Goal: Navigation & Orientation: Find specific page/section

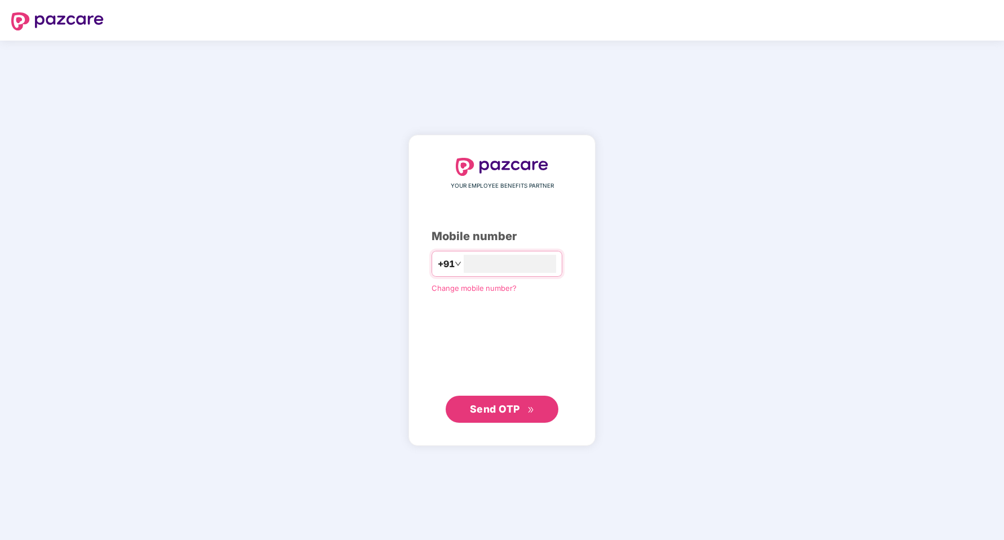
type input "**********"
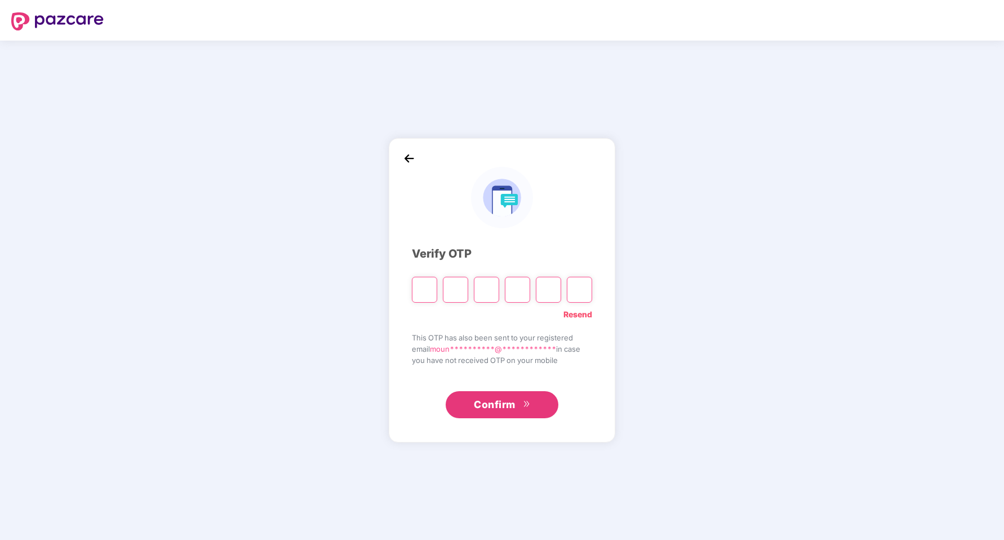
type input "*"
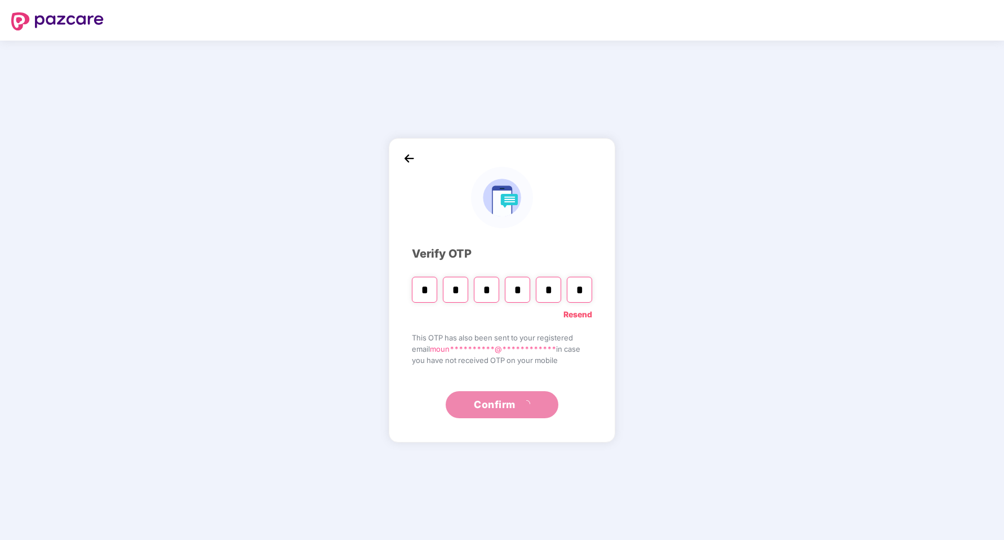
type input "*"
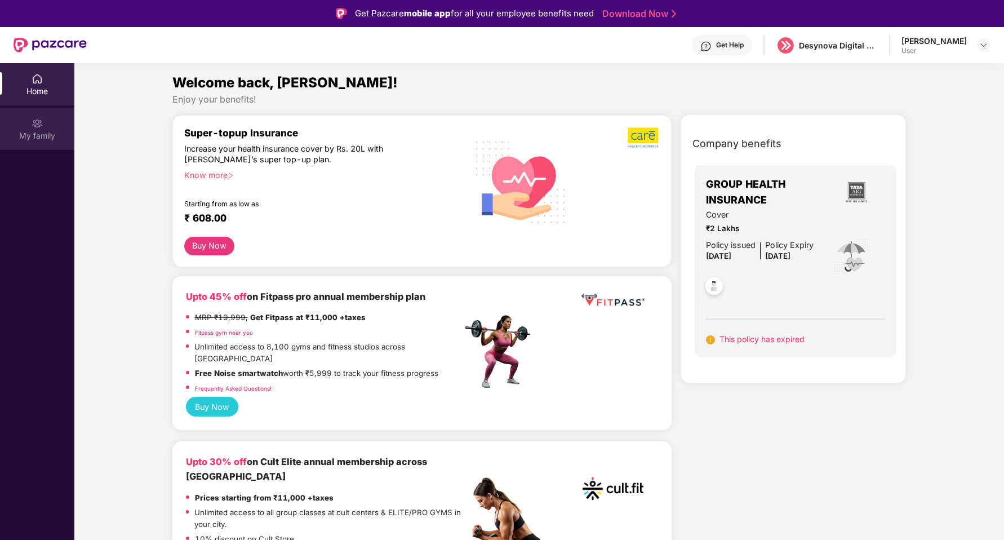
click at [47, 136] on div "My family" at bounding box center [37, 135] width 74 height 11
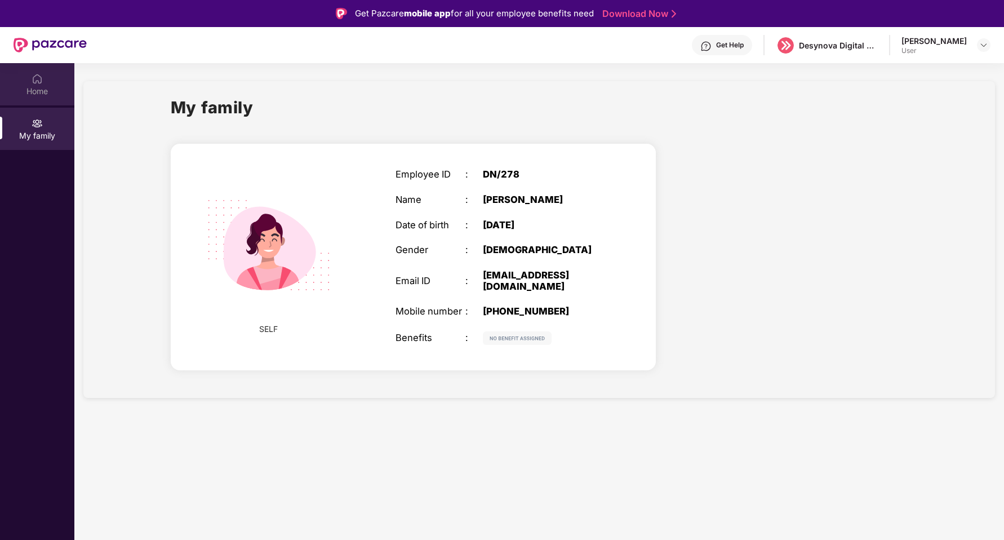
click at [26, 78] on div "Home" at bounding box center [37, 84] width 74 height 42
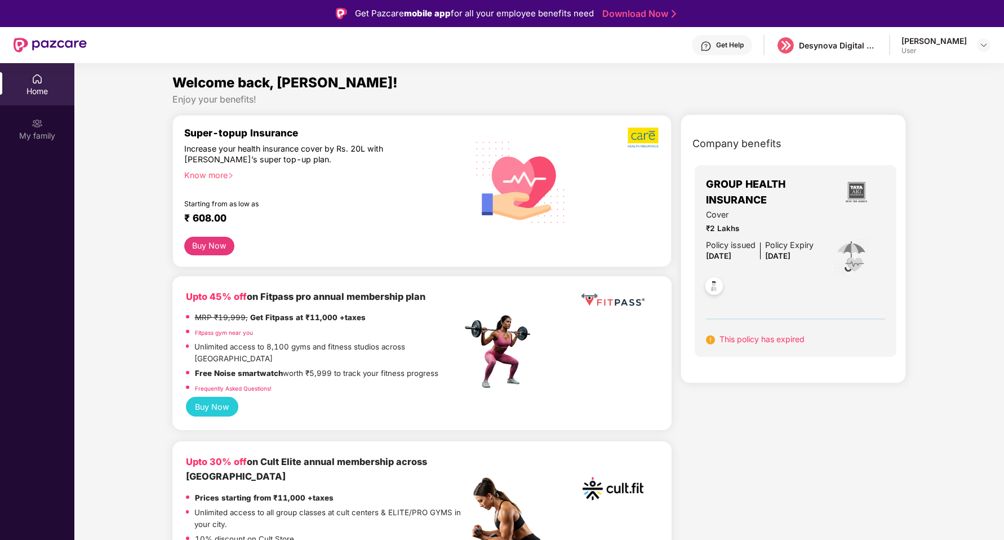
click at [938, 44] on div "[PERSON_NAME]" at bounding box center [933, 40] width 65 height 11
click at [761, 260] on div at bounding box center [760, 251] width 10 height 24
click at [764, 231] on span "₹2 Lakhs" at bounding box center [760, 228] width 108 height 12
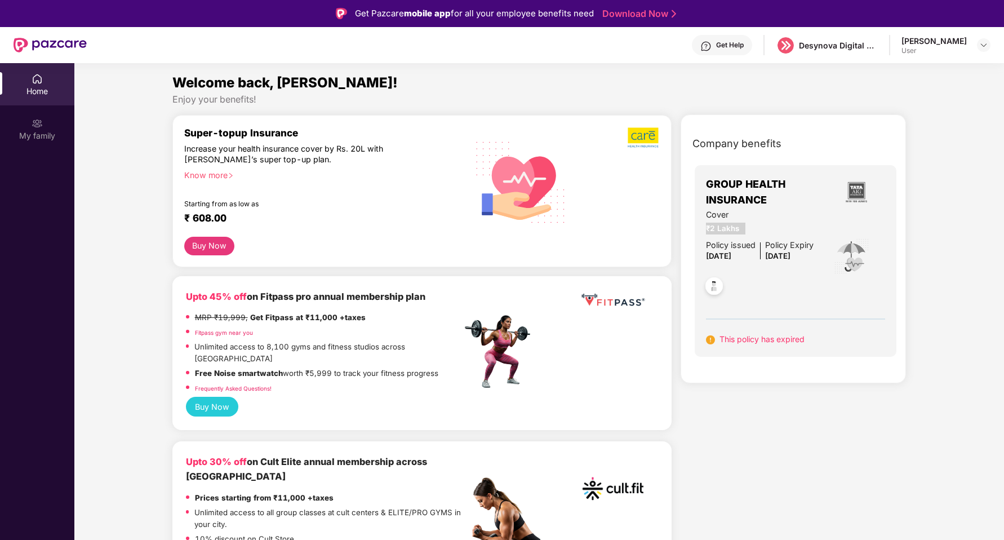
click at [764, 231] on span "₹2 Lakhs" at bounding box center [760, 228] width 108 height 12
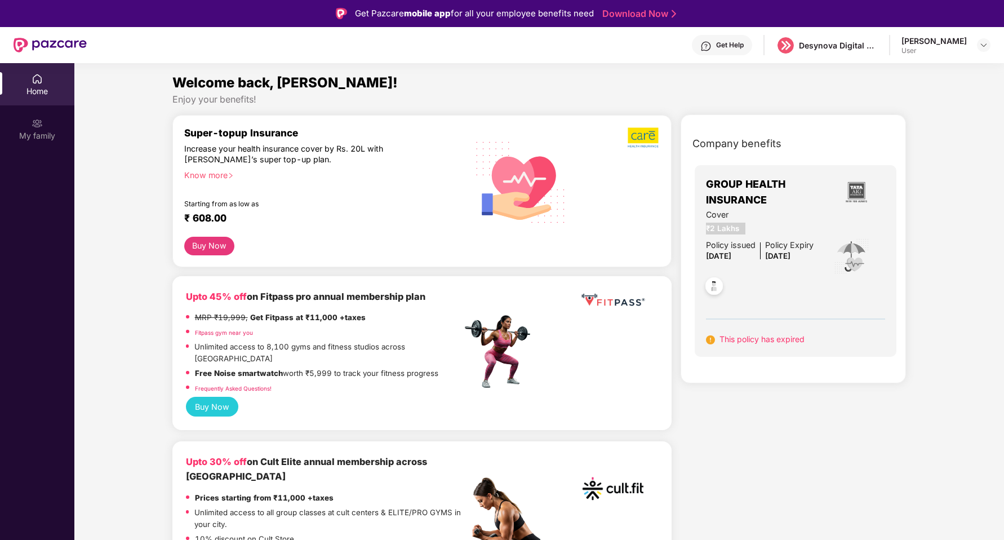
click at [764, 231] on span "₹2 Lakhs" at bounding box center [760, 228] width 108 height 12
click at [982, 47] on img at bounding box center [983, 45] width 9 height 9
click at [908, 103] on div "[PERSON_NAME]" at bounding box center [921, 102] width 65 height 11
click at [829, 47] on div "Desynova Digital private limited" at bounding box center [838, 45] width 79 height 11
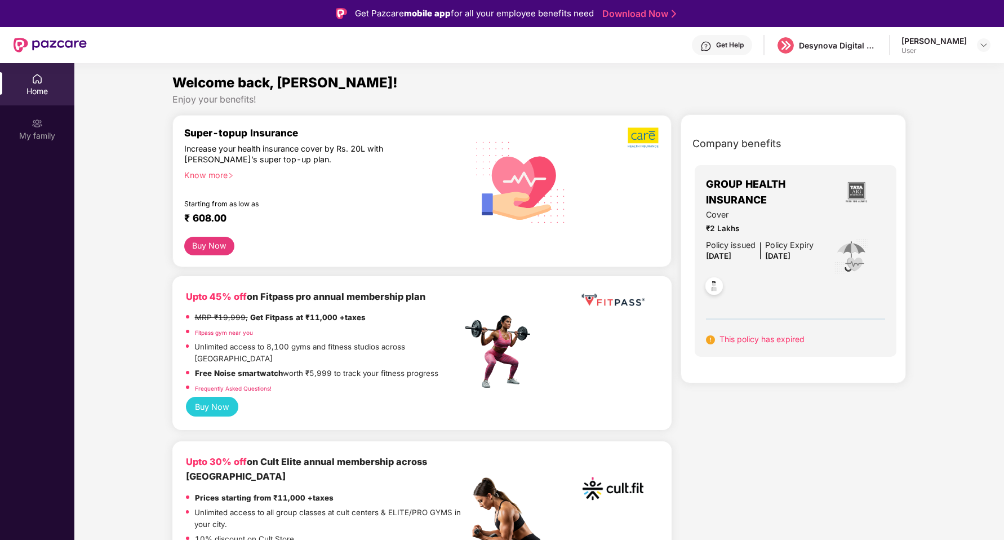
click at [720, 46] on div "Get Help" at bounding box center [730, 45] width 28 height 9
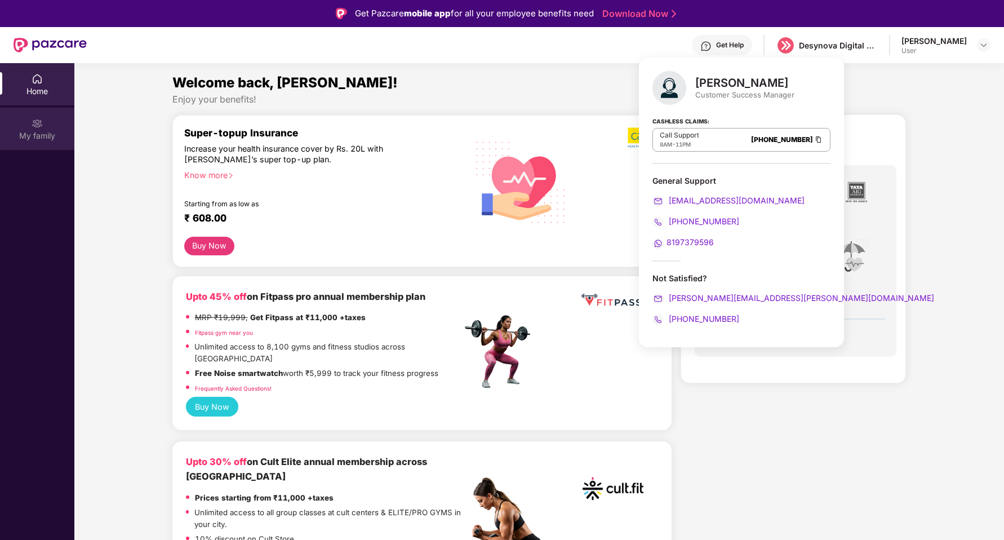
click at [30, 139] on div "My family" at bounding box center [37, 135] width 74 height 11
